Goal: Information Seeking & Learning: Check status

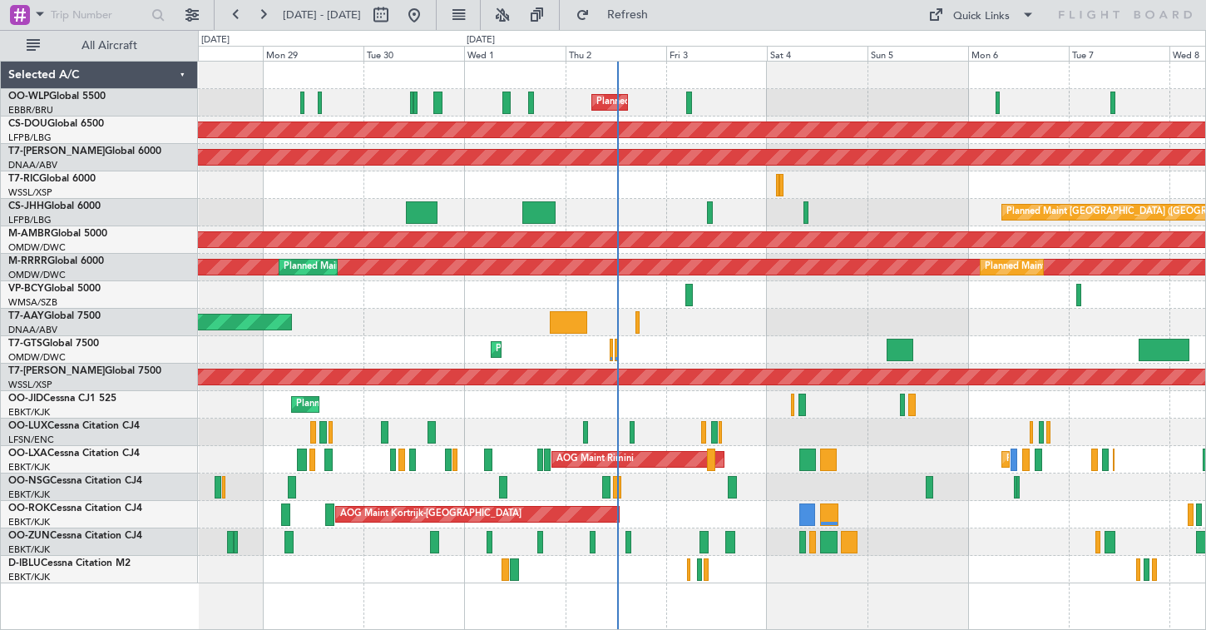
click at [591, 99] on div "Planned Maint Milan (Linate)" at bounding box center [702, 102] width 1008 height 27
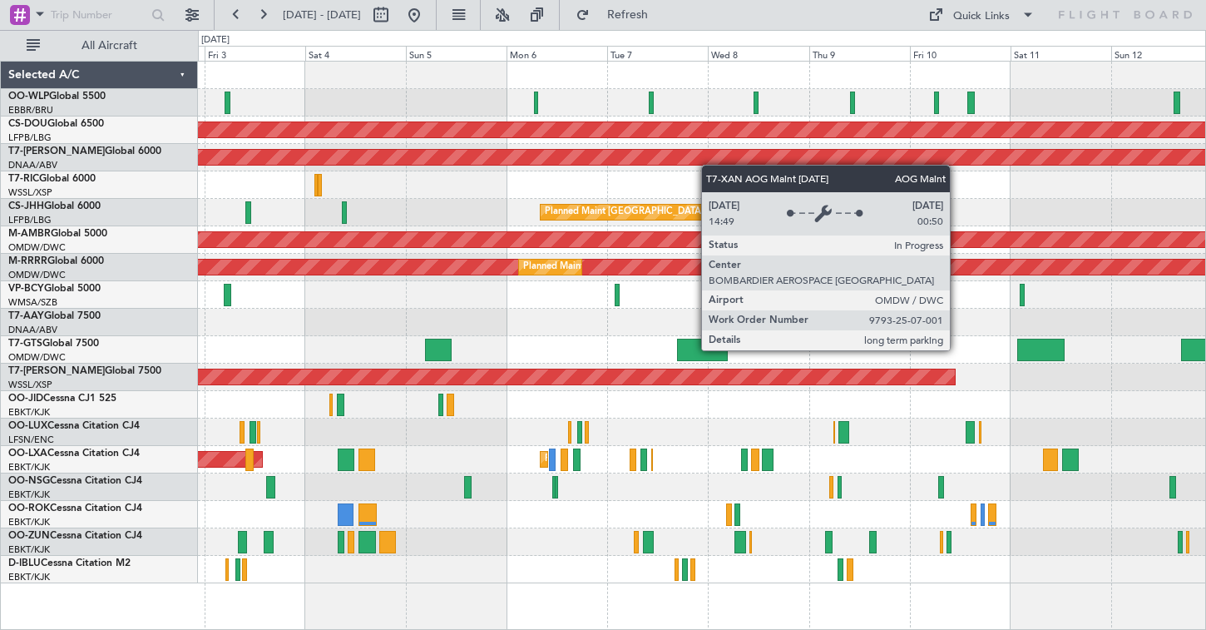
click at [587, 166] on div "Planned Maint Milan (Linate) Planned Maint [GEOGRAPHIC_DATA] ([GEOGRAPHIC_DATA]…" at bounding box center [702, 323] width 1008 height 522
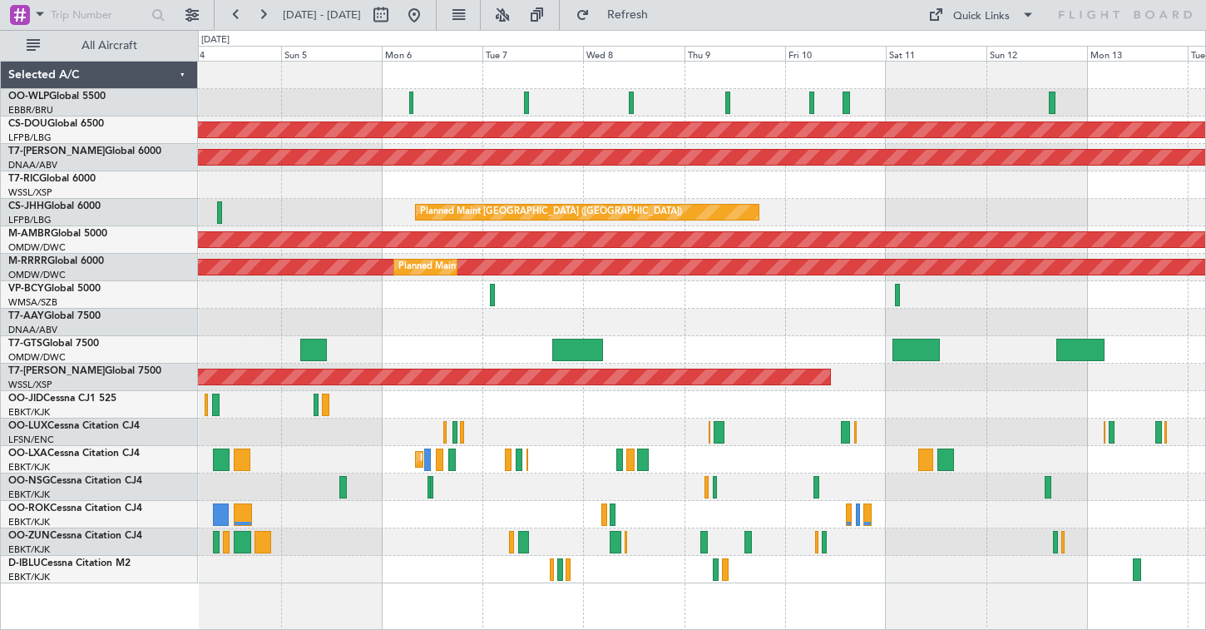
click at [490, 175] on div at bounding box center [702, 184] width 1008 height 27
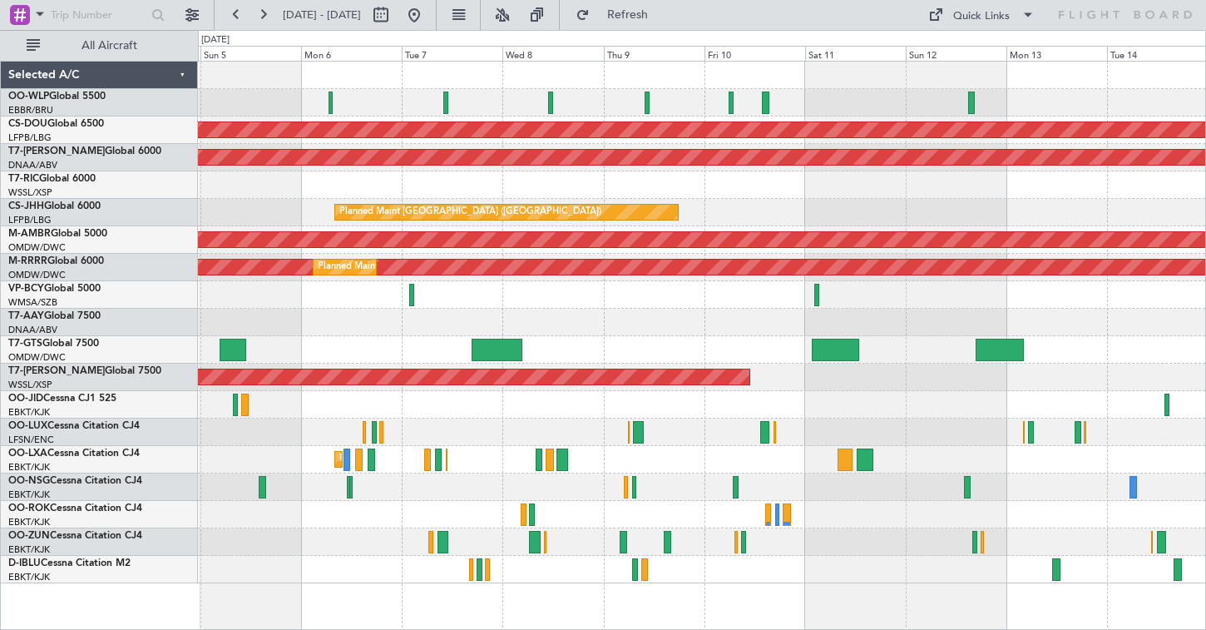
click at [691, 110] on div "Planned Maint Milan (Linate)" at bounding box center [702, 102] width 1008 height 27
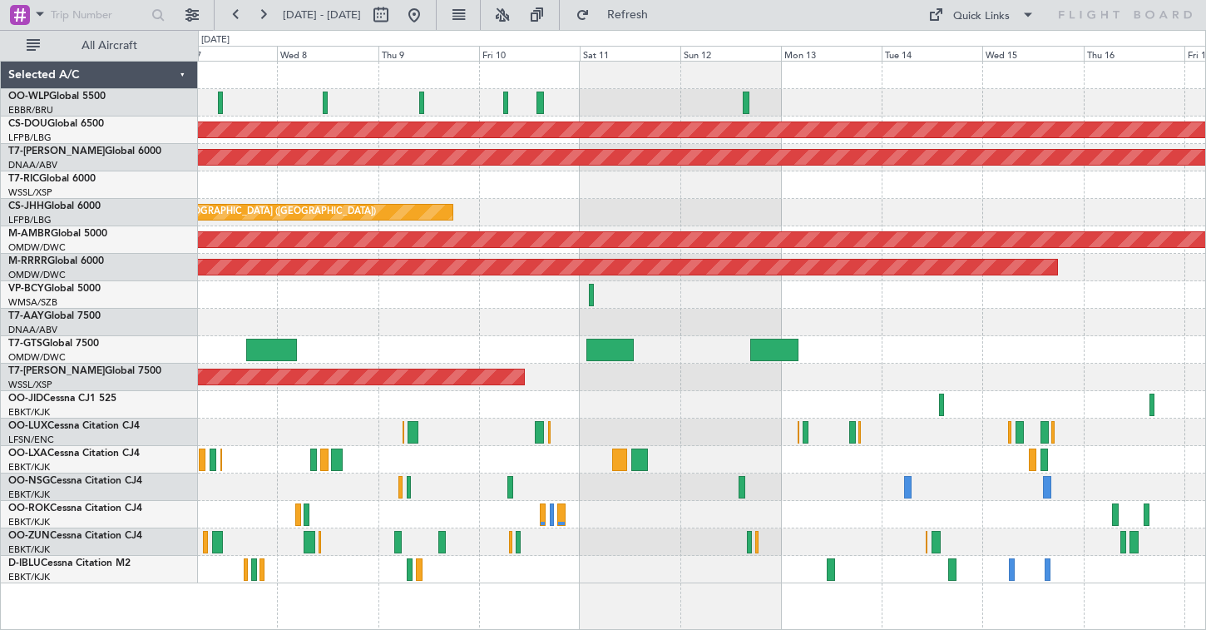
click at [572, 92] on div at bounding box center [702, 102] width 1008 height 27
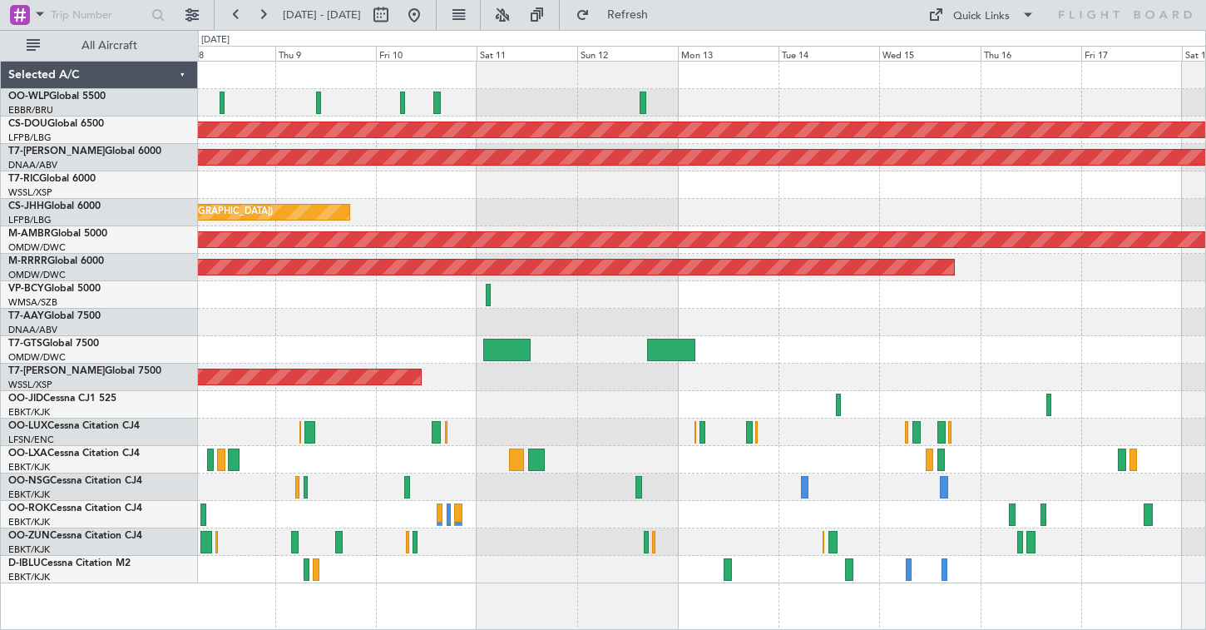
click at [455, 202] on div "Planned Maint [GEOGRAPHIC_DATA] ([GEOGRAPHIC_DATA])" at bounding box center [702, 212] width 1008 height 27
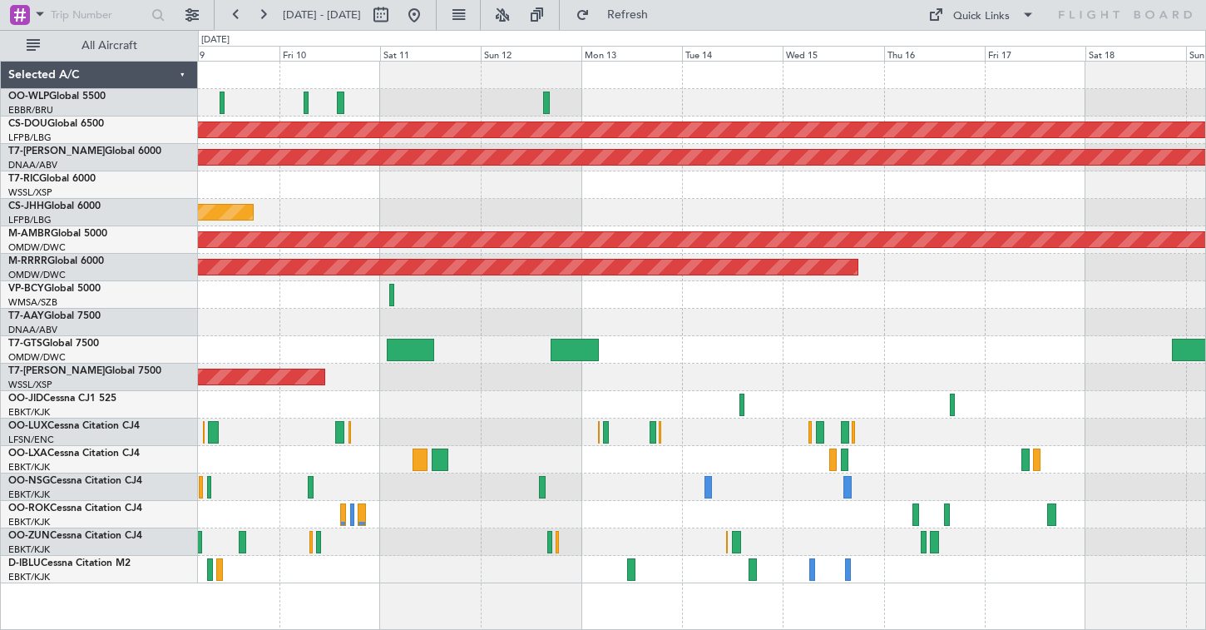
click at [414, 112] on div at bounding box center [702, 102] width 1008 height 27
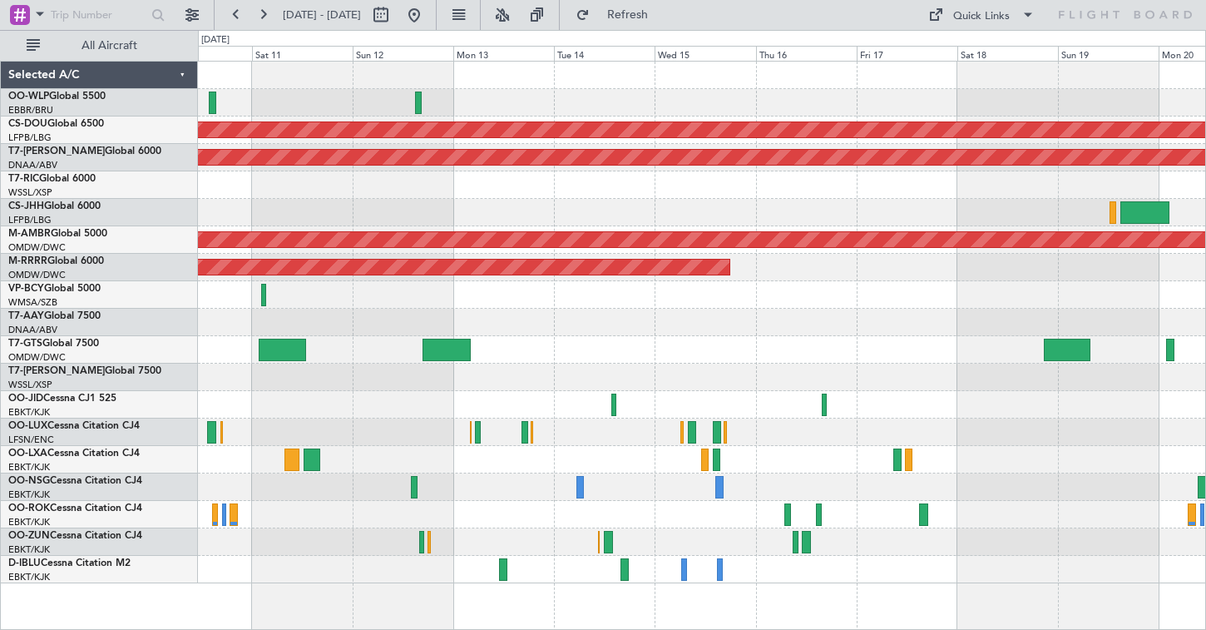
click at [368, 121] on div "Planned Maint London ([GEOGRAPHIC_DATA]) AOG Maint [GEOGRAPHIC_DATA] (Al Maktou…" at bounding box center [702, 323] width 1008 height 522
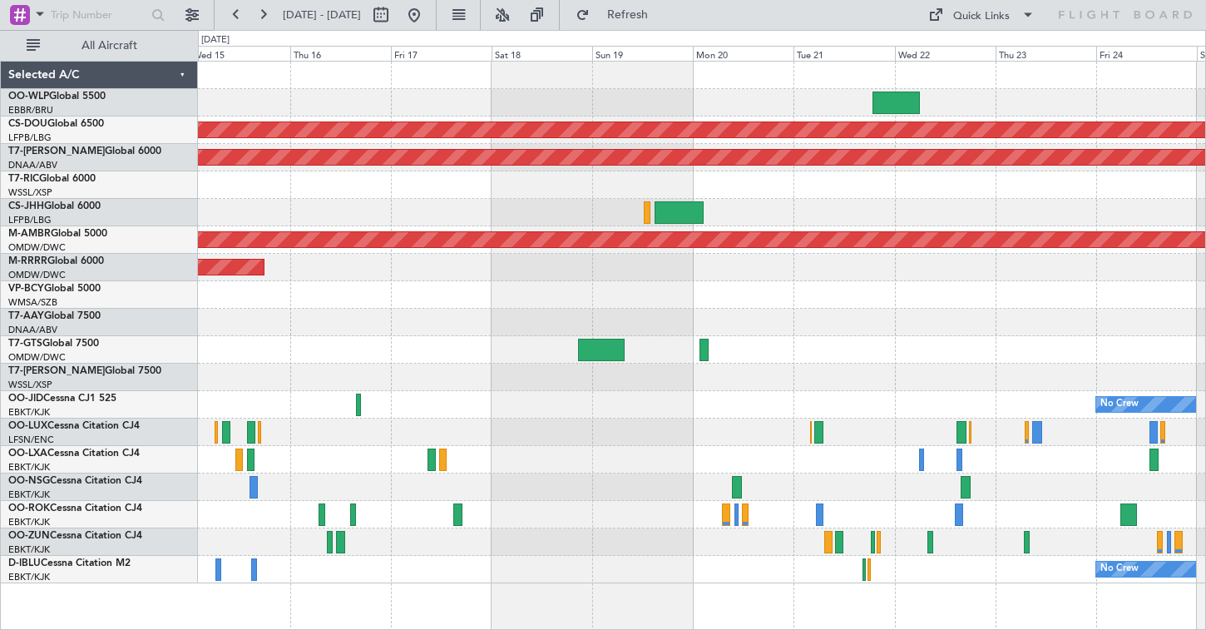
click at [646, 113] on div at bounding box center [702, 102] width 1008 height 27
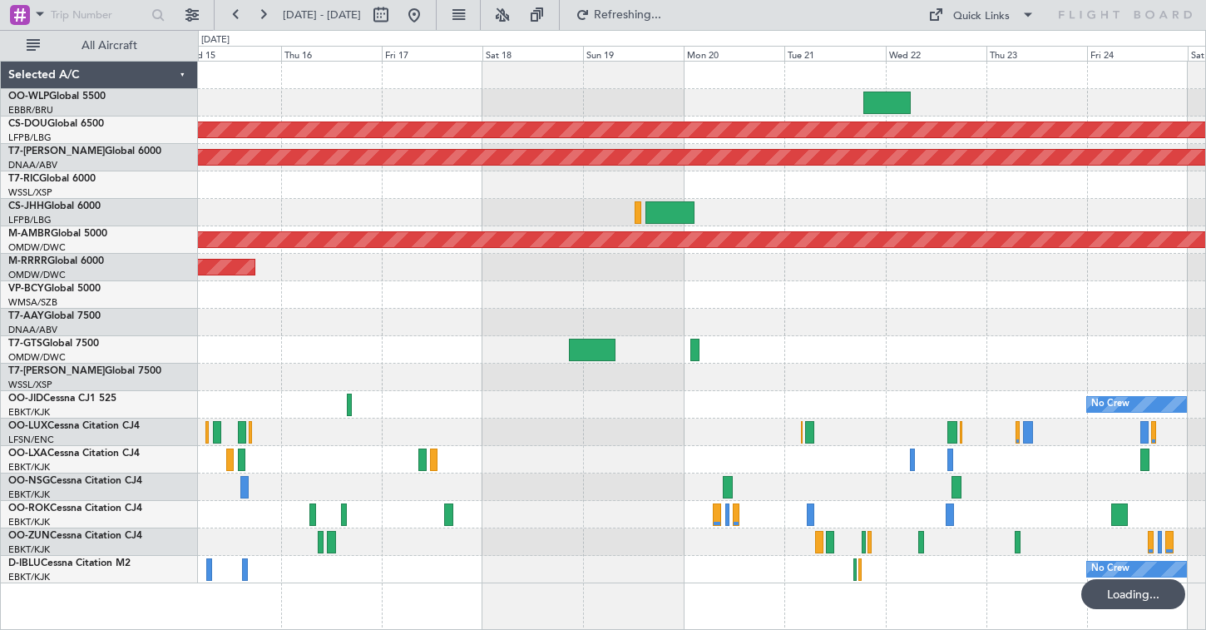
click at [515, 99] on div at bounding box center [702, 102] width 1008 height 27
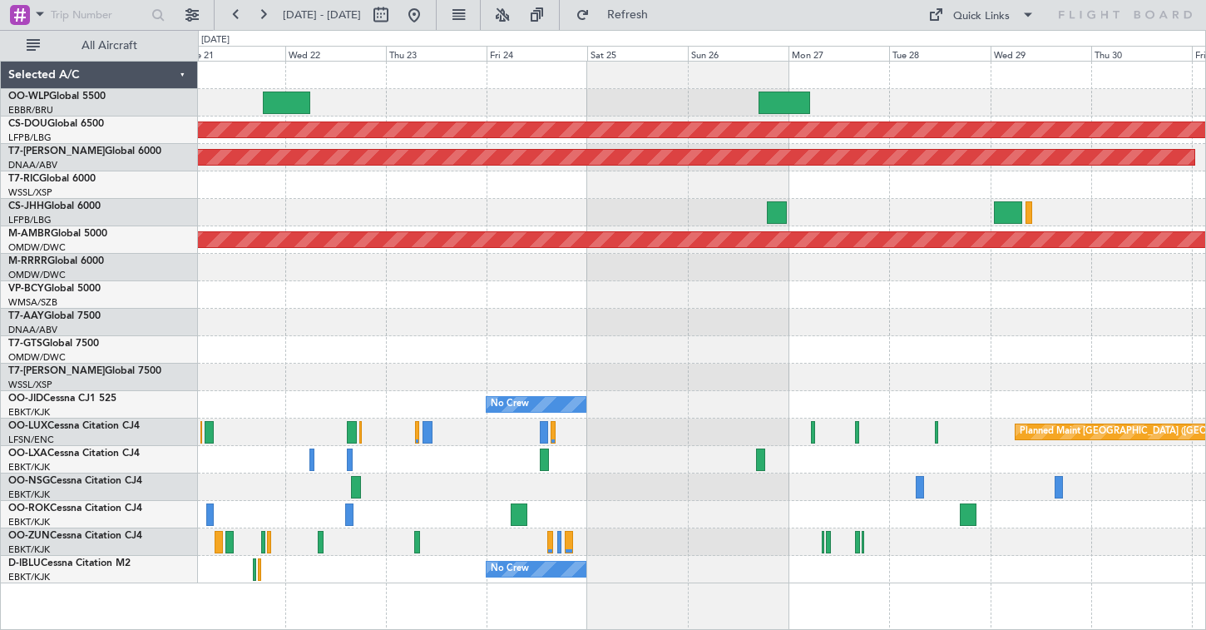
click at [478, 97] on div "Planned Maint London ([GEOGRAPHIC_DATA]) AOG Maint [GEOGRAPHIC_DATA] (Al Maktou…" at bounding box center [702, 323] width 1008 height 522
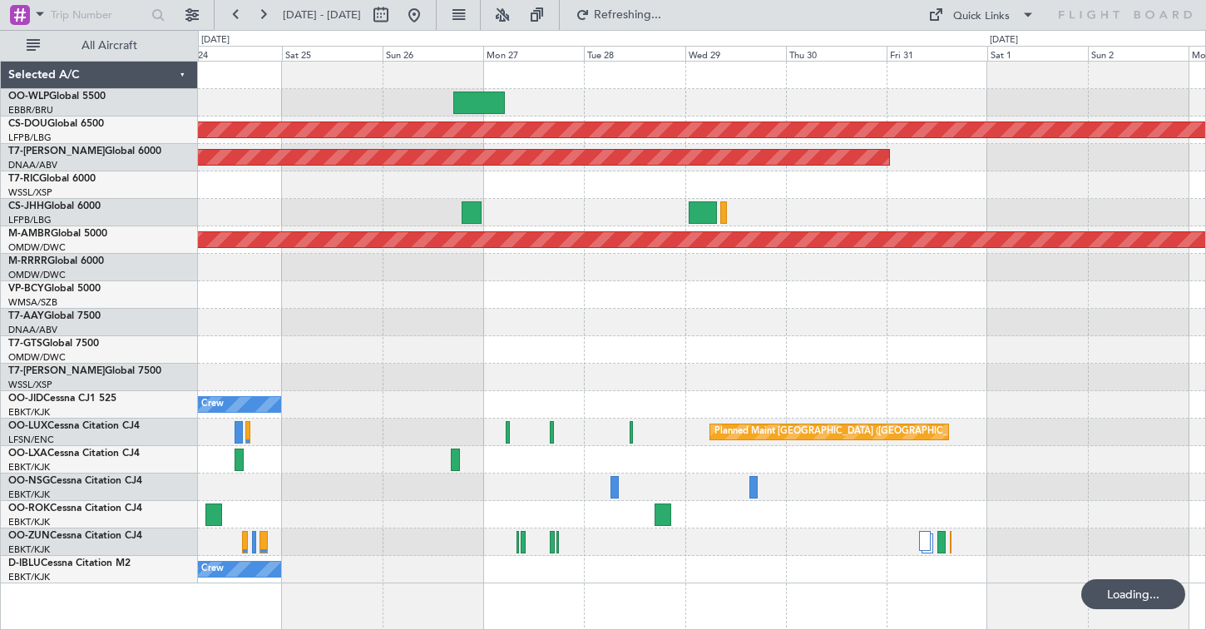
click at [428, 84] on div at bounding box center [702, 75] width 1008 height 27
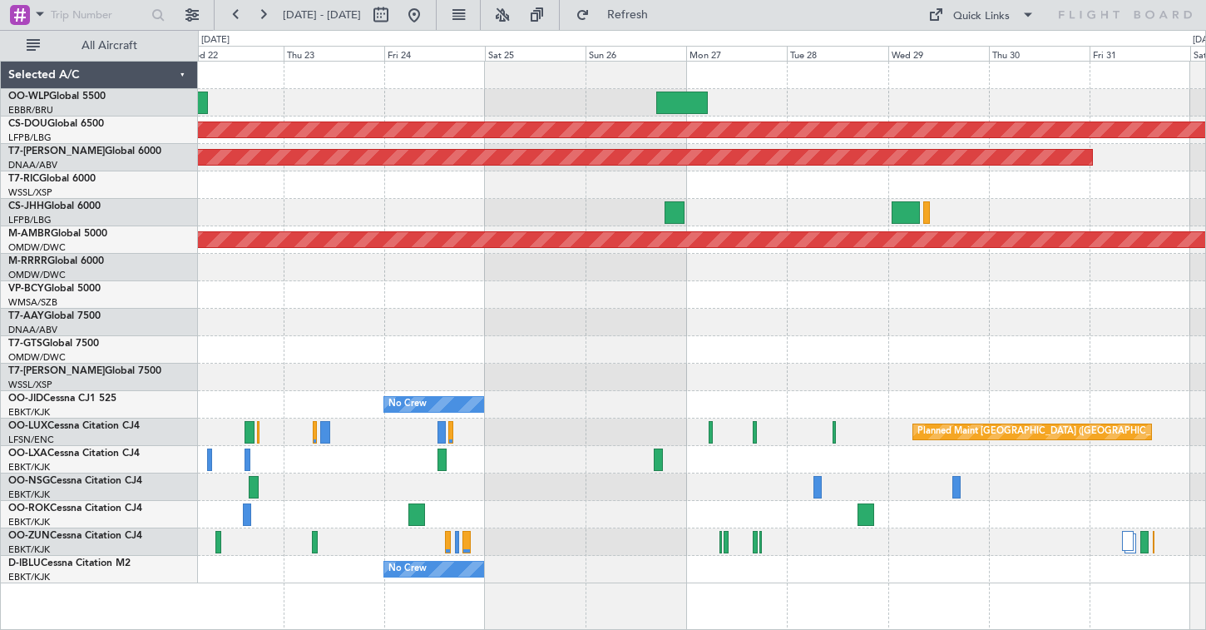
click at [649, 95] on div at bounding box center [702, 102] width 1008 height 27
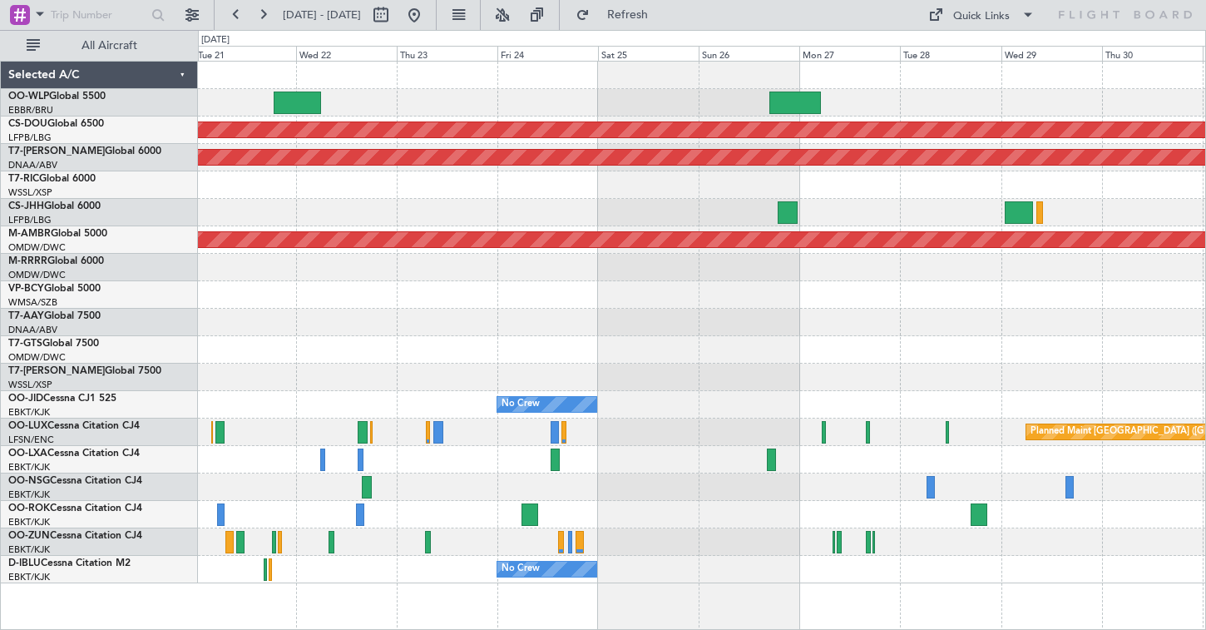
click at [440, 117] on div "Planned Maint London ([GEOGRAPHIC_DATA]) AOG Maint [GEOGRAPHIC_DATA] (Al Maktou…" at bounding box center [702, 323] width 1008 height 522
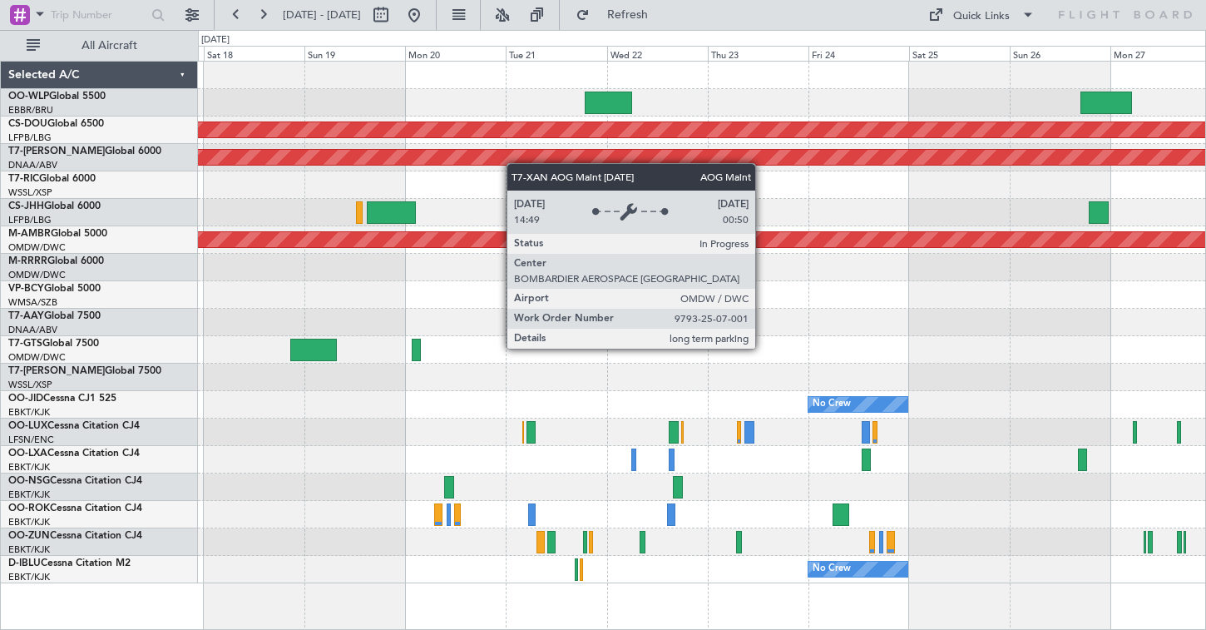
click at [710, 196] on div "Planned Maint London ([GEOGRAPHIC_DATA]) AOG Maint [GEOGRAPHIC_DATA] (Al Maktou…" at bounding box center [702, 323] width 1008 height 522
